Goal: Ask a question: Seek information or help from site administrators or community

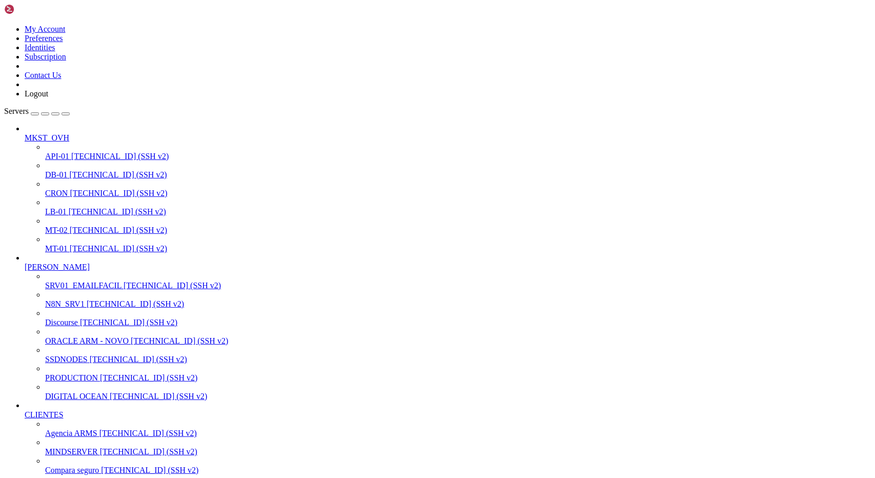
scroll to position [36517, 0]
drag, startPoint x: 16, startPoint y: 1861, endPoint x: 404, endPoint y: 1944, distance: 396.0
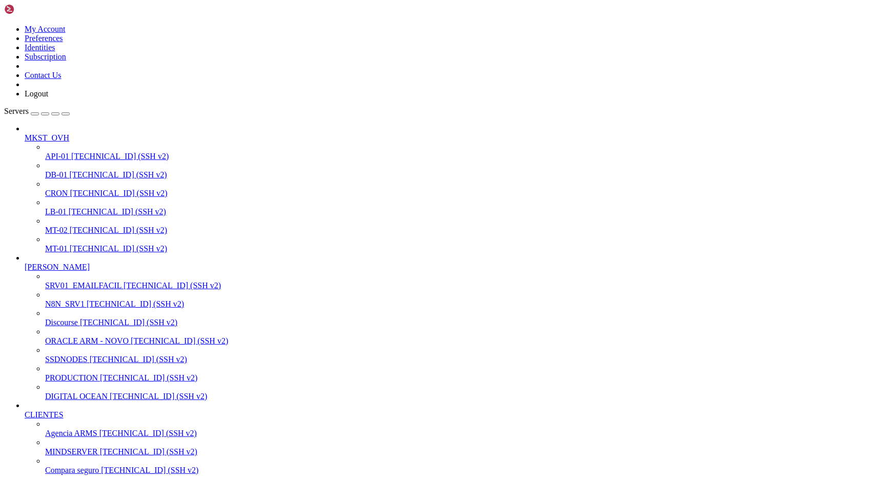
drag, startPoint x: 18, startPoint y: 1861, endPoint x: 344, endPoint y: 1955, distance: 338.9
